Goal: Task Accomplishment & Management: Complete application form

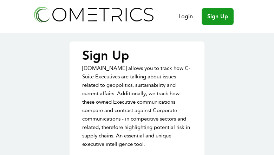
type input "LpWnnDeD"
type input "vrNlfDYX"
type input "xDJPYHxRzvnrdT"
type input "[EMAIL_ADDRESS][DOMAIN_NAME]"
type input "zNHrdEKmBb"
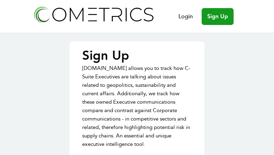
type input "EKckSreWFSIkoot"
type input "vorByhUSEc"
type input "[EMAIL_ADDRESS][DOMAIN_NAME]"
